Goal: Navigation & Orientation: Find specific page/section

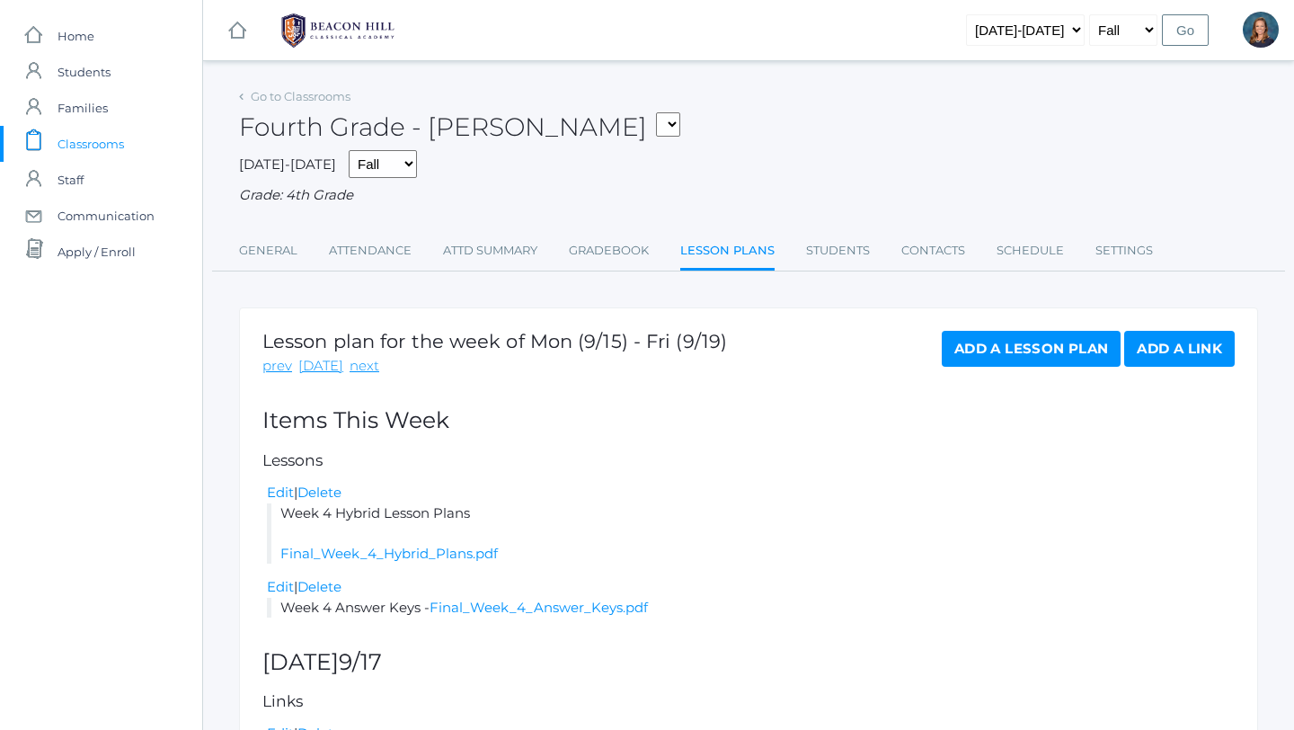
click at [84, 142] on span "Classrooms" at bounding box center [91, 144] width 66 height 36
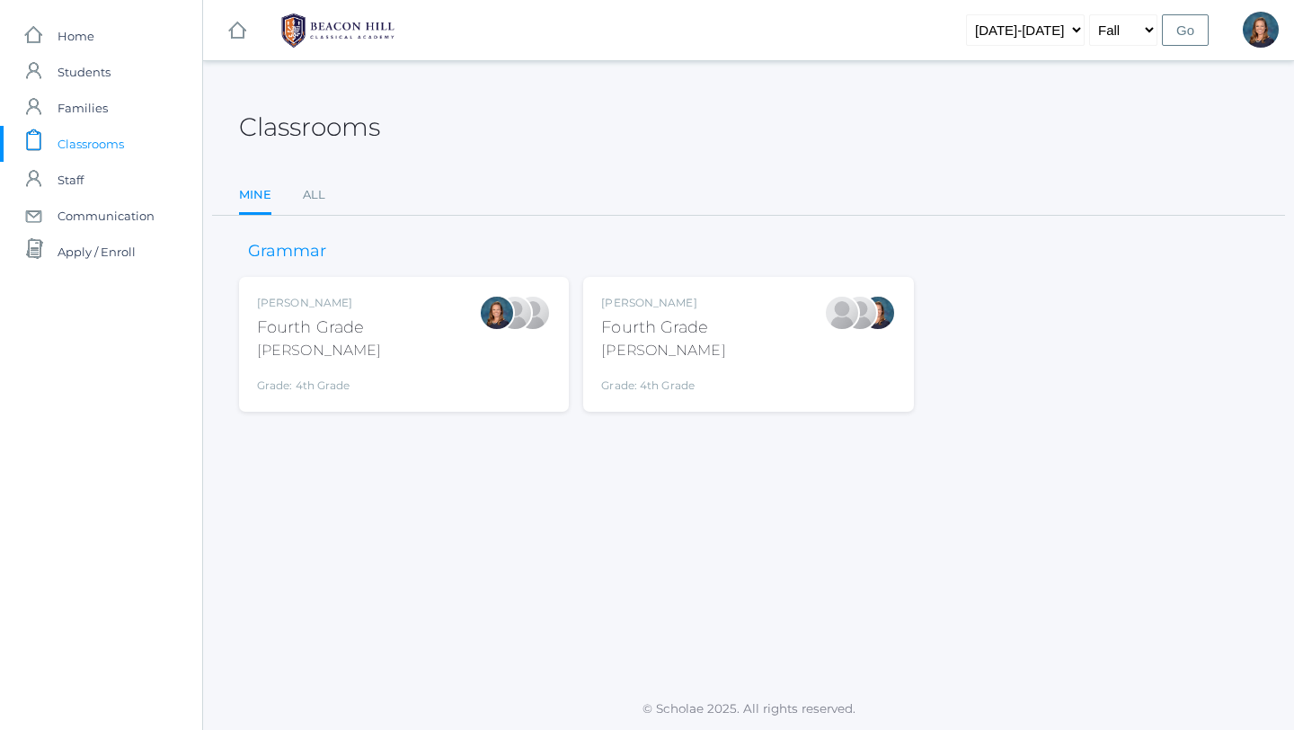
click at [706, 304] on div "[PERSON_NAME]" at bounding box center [663, 303] width 124 height 16
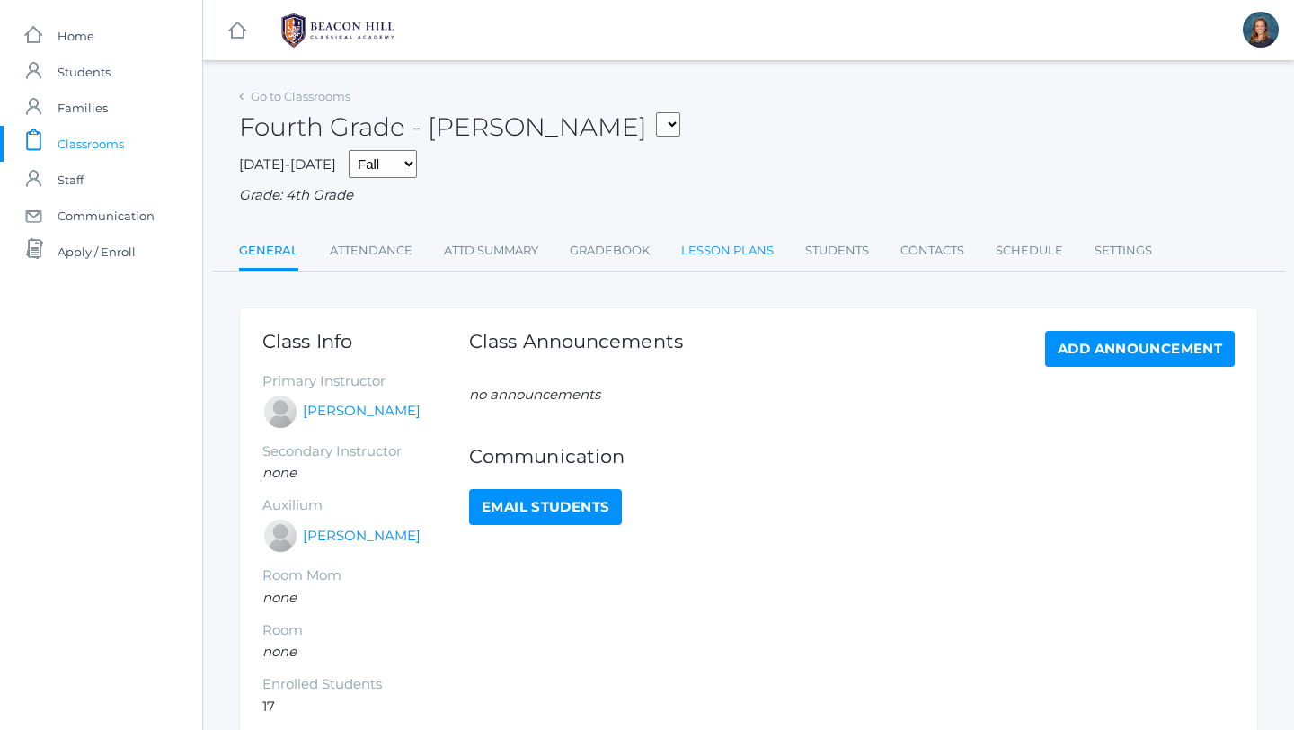
click at [730, 256] on link "Lesson Plans" at bounding box center [727, 251] width 93 height 36
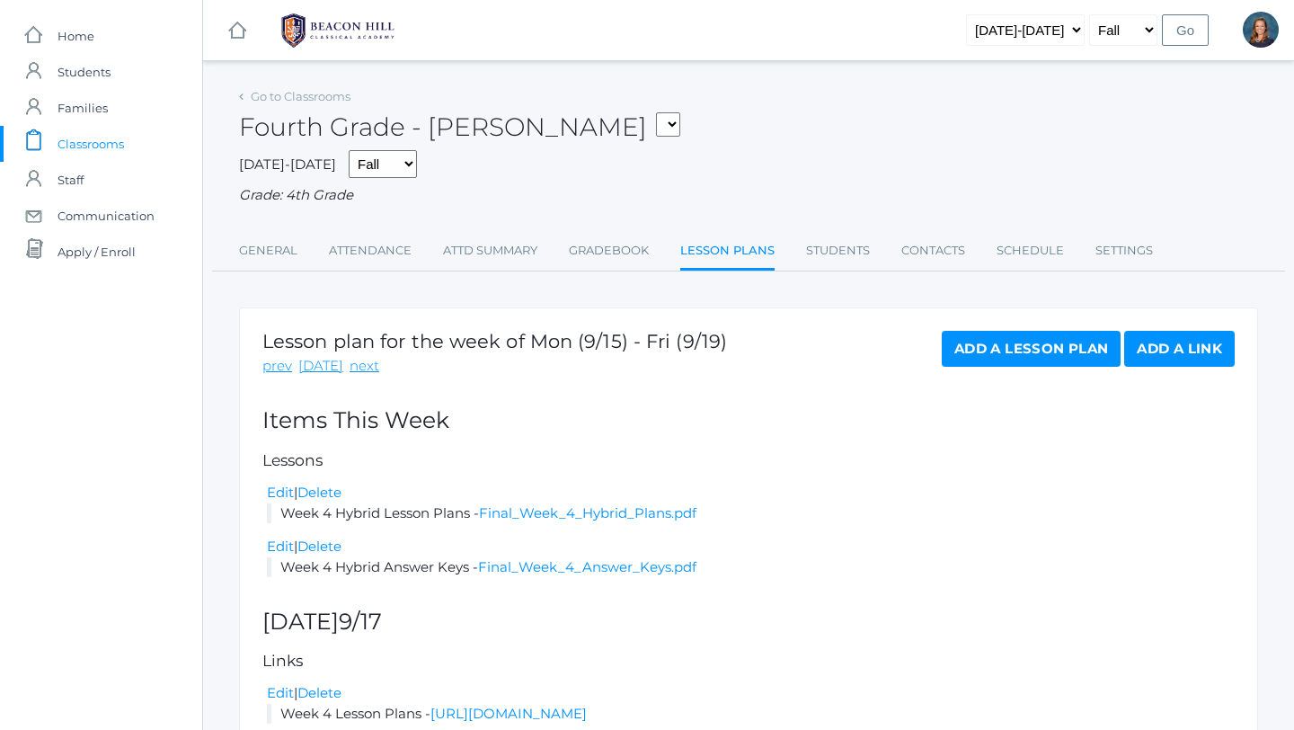
click at [80, 147] on span "Classrooms" at bounding box center [91, 144] width 66 height 36
